Goal: Find specific page/section: Find specific page/section

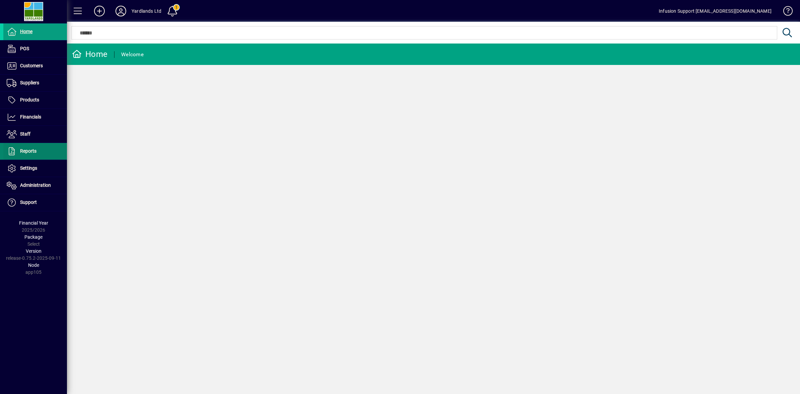
click at [32, 152] on span "Reports" at bounding box center [28, 150] width 16 height 5
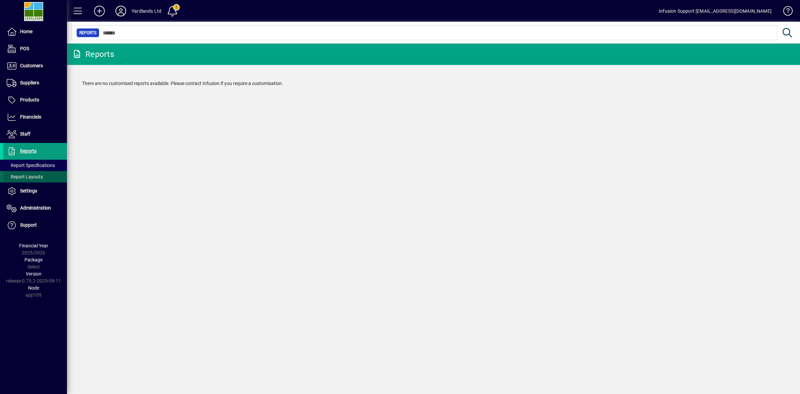
click at [34, 175] on span "Report Layouts" at bounding box center [25, 176] width 36 height 5
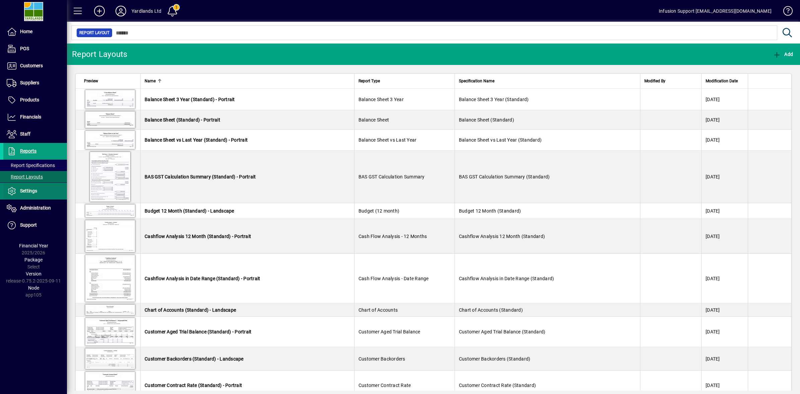
click at [22, 193] on span "Settings" at bounding box center [28, 190] width 17 height 5
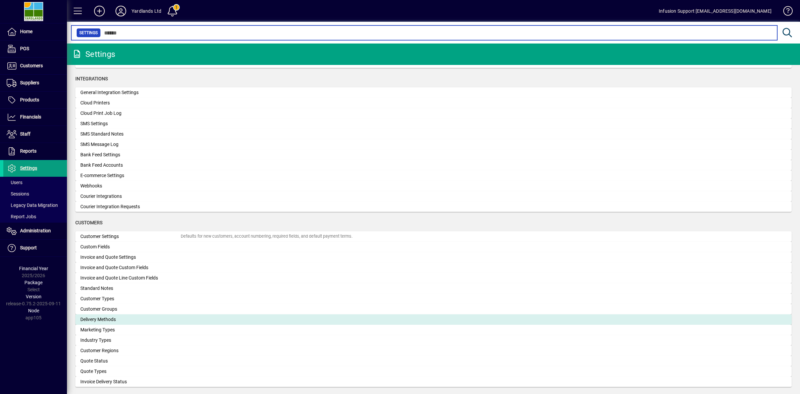
scroll to position [279, 0]
